Goal: Book appointment/travel/reservation

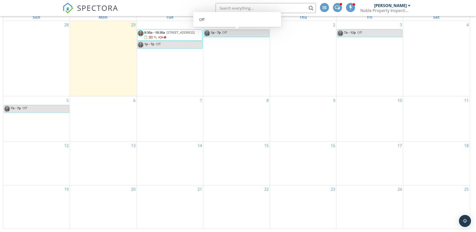
click at [235, 34] on link "1p - 7p Off" at bounding box center [236, 33] width 65 height 8
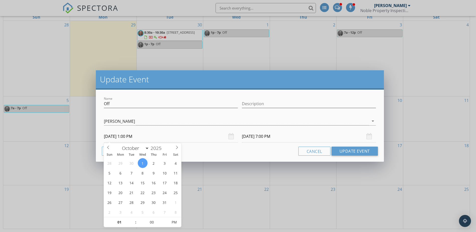
click at [129, 135] on input "[DATE] 1:00 PM" at bounding box center [171, 136] width 134 height 12
type input "02"
type input "[DATE] 2:00 PM"
click at [132, 218] on span at bounding box center [133, 219] width 4 height 5
type input "03"
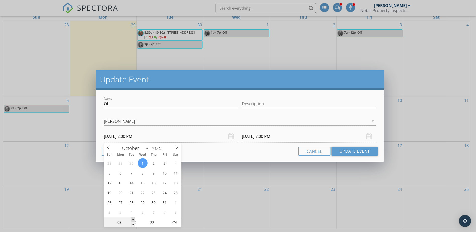
type input "[DATE] 3:00 PM"
click at [133, 218] on span at bounding box center [133, 219] width 4 height 5
type input "04"
type input "[DATE] 4:00 PM"
click at [133, 218] on span at bounding box center [133, 219] width 4 height 5
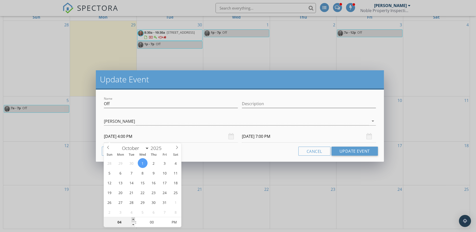
type input "05"
type input "[DATE] 5:00 PM"
click at [133, 218] on span at bounding box center [133, 219] width 4 height 5
type input "06"
type input "[DATE] 6:00 PM"
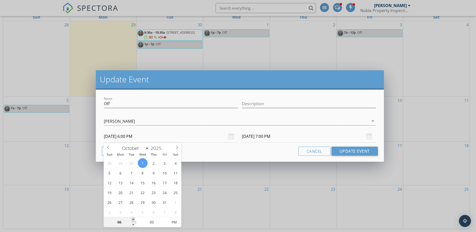
click at [133, 218] on span at bounding box center [133, 219] width 4 height 5
type input "07"
type input "[DATE] 7:00 PM"
click at [133, 218] on span at bounding box center [133, 219] width 4 height 5
type input "01"
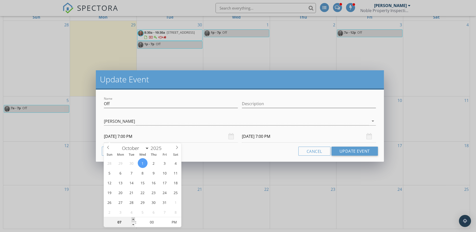
type input "[DATE] 1:00 AM"
type input "[DATE] 7:00 AM"
type input "[DATE] 1:00 PM"
click at [175, 221] on span "PM" at bounding box center [174, 222] width 14 height 10
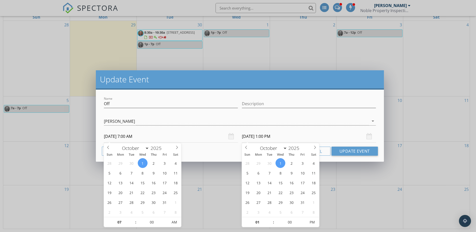
click at [268, 136] on input "[DATE] 1:00 PM" at bounding box center [309, 136] width 134 height 12
type input "02"
type input "[DATE] 2:00 PM"
click at [271, 219] on span at bounding box center [271, 219] width 4 height 5
type input "03"
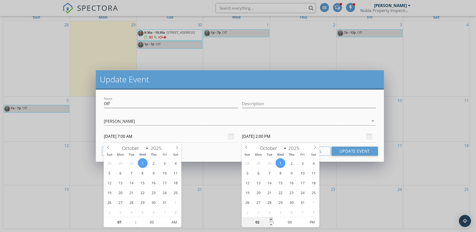
type input "[DATE] 3:00 PM"
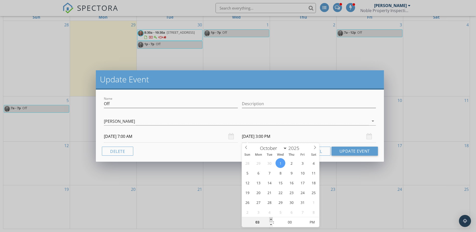
click at [271, 219] on span at bounding box center [271, 219] width 4 height 5
type input "04"
type input "[DATE] 4:00 PM"
click at [271, 219] on span at bounding box center [271, 219] width 4 height 5
type input "05"
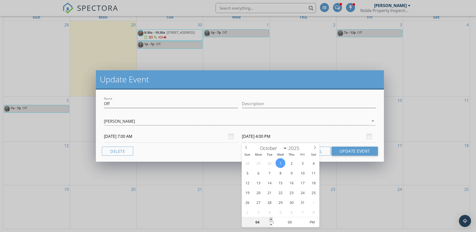
type input "[DATE] 5:00 PM"
click at [271, 219] on span at bounding box center [271, 219] width 4 height 5
type input "06"
type input "[DATE] 6:00 PM"
click at [271, 219] on span at bounding box center [271, 219] width 4 height 5
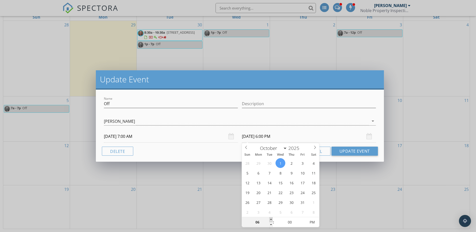
type input "07"
type input "[DATE] 7:00 PM"
click at [271, 218] on span at bounding box center [271, 219] width 4 height 5
click at [358, 151] on button "Update Event" at bounding box center [354, 150] width 46 height 9
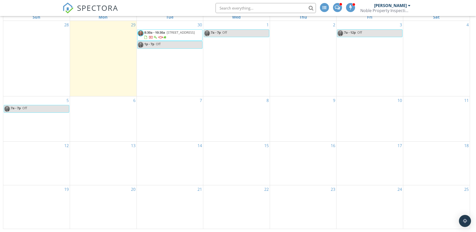
click at [350, 8] on span at bounding box center [350, 7] width 5 height 5
click at [351, 8] on span at bounding box center [351, 7] width 5 height 5
